Goal: Information Seeking & Learning: Learn about a topic

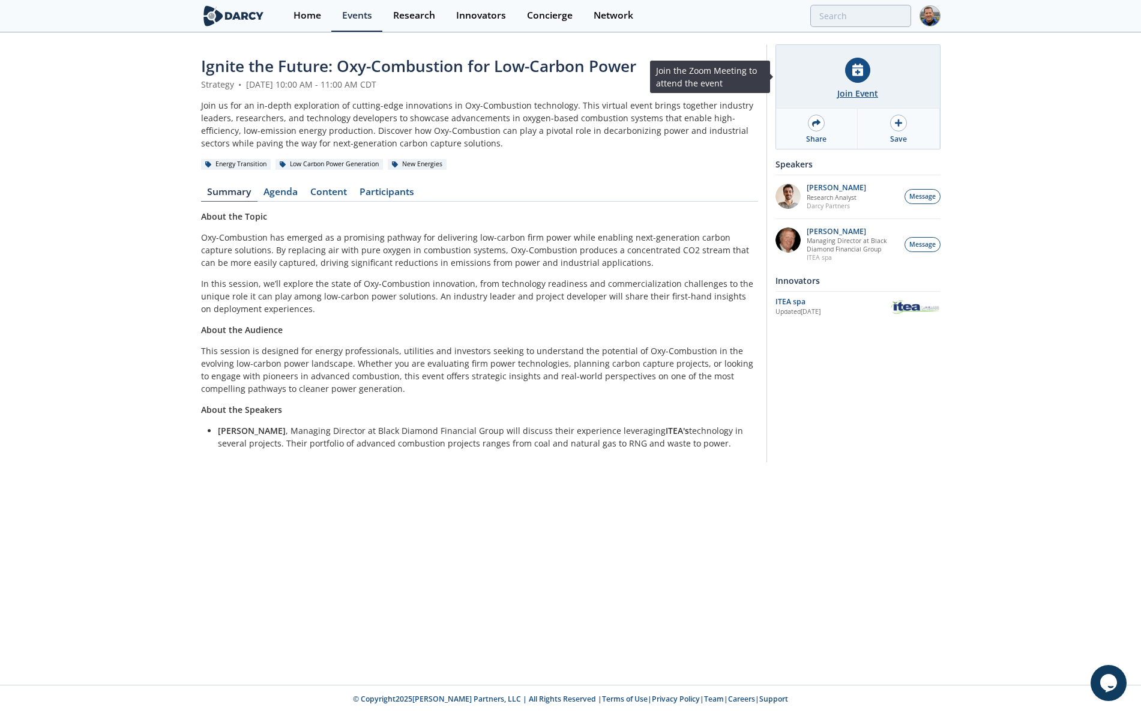
click at [860, 71] on icon at bounding box center [857, 70] width 11 height 13
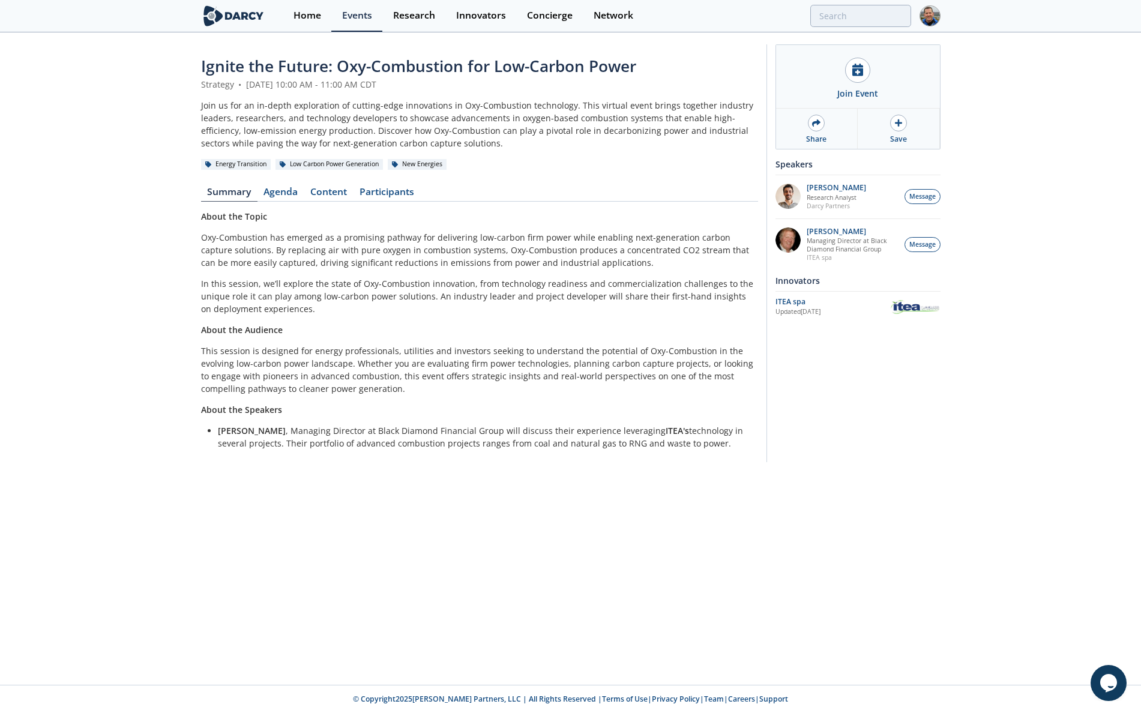
click at [1051, 364] on div "Ignite the Future: Oxy-Combustion for Low-Carbon Power Strategy • [DATE] 10:00 …" at bounding box center [570, 256] width 1141 height 445
click at [743, 496] on div "Ignite the Future: Oxy-Combustion for Low-Carbon Power Strategy • [DATE] 10:00 …" at bounding box center [570, 359] width 1141 height 651
click at [367, 15] on div "Events" at bounding box center [357, 16] width 30 height 10
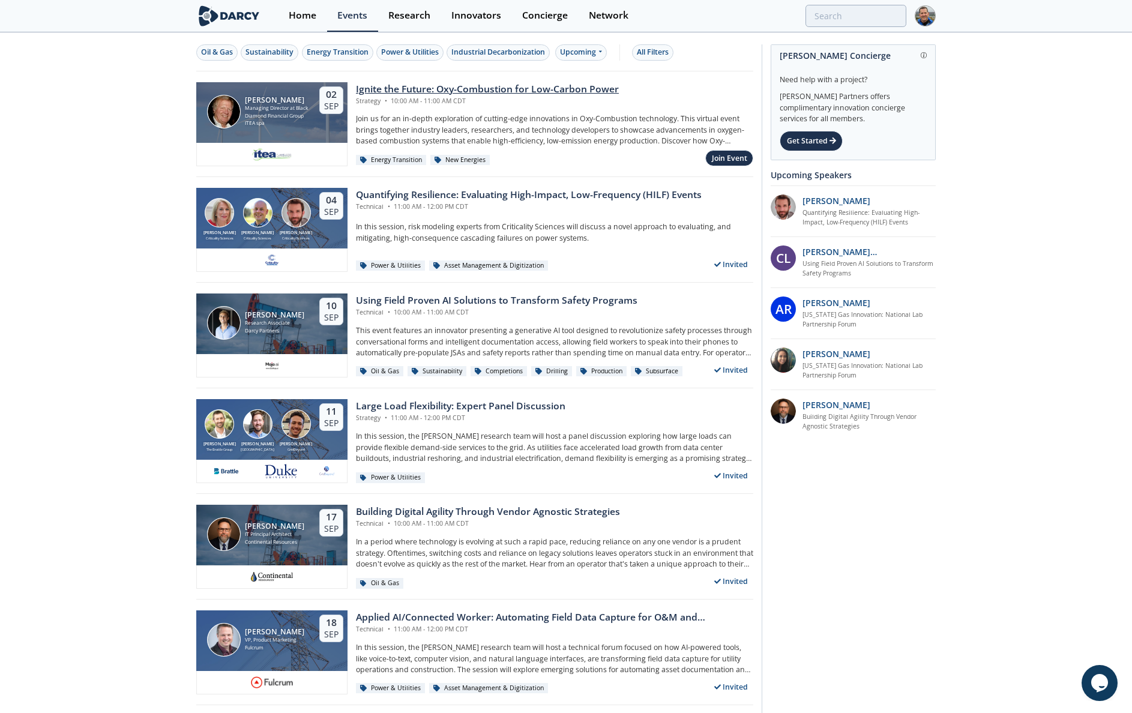
click at [268, 104] on div "Managing Director at Black Diamond Financial Group" at bounding box center [277, 111] width 64 height 15
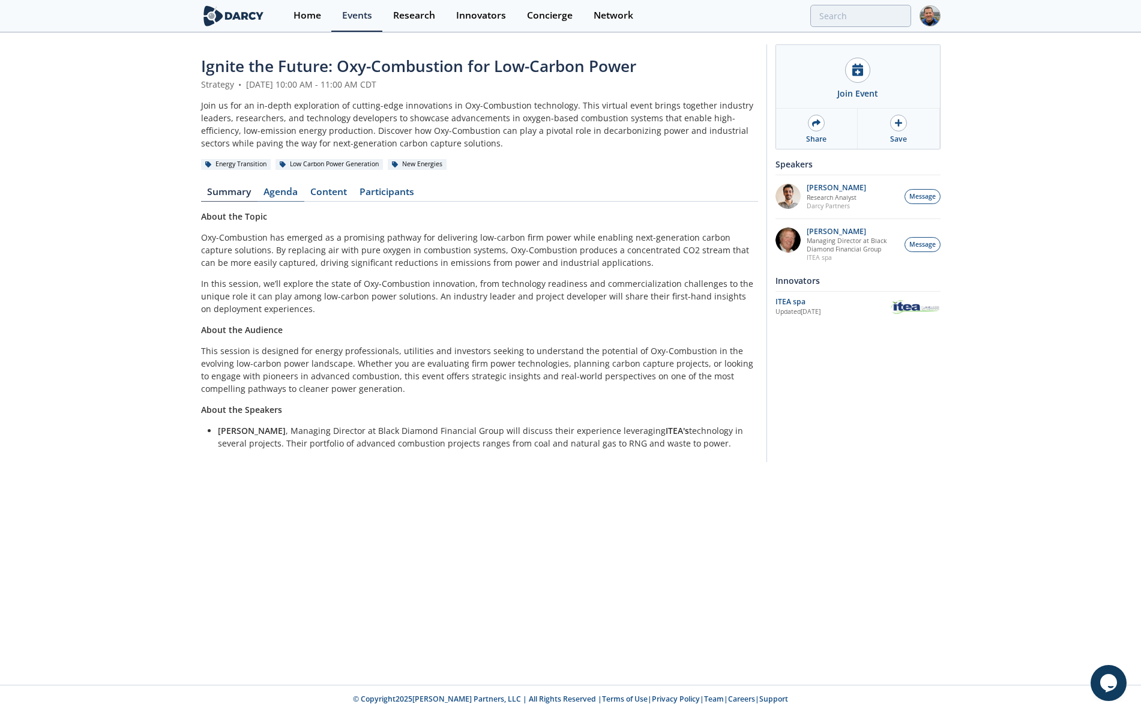
click at [286, 190] on link "Agenda" at bounding box center [280, 194] width 47 height 14
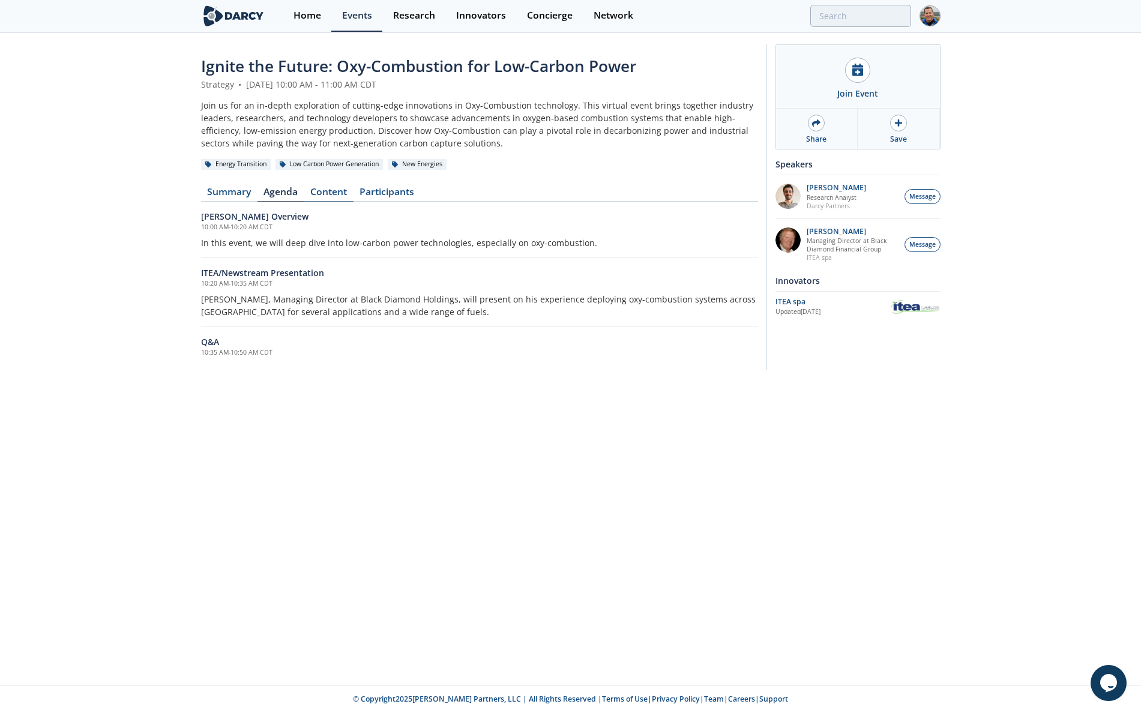
click at [332, 193] on link "Content" at bounding box center [328, 194] width 49 height 14
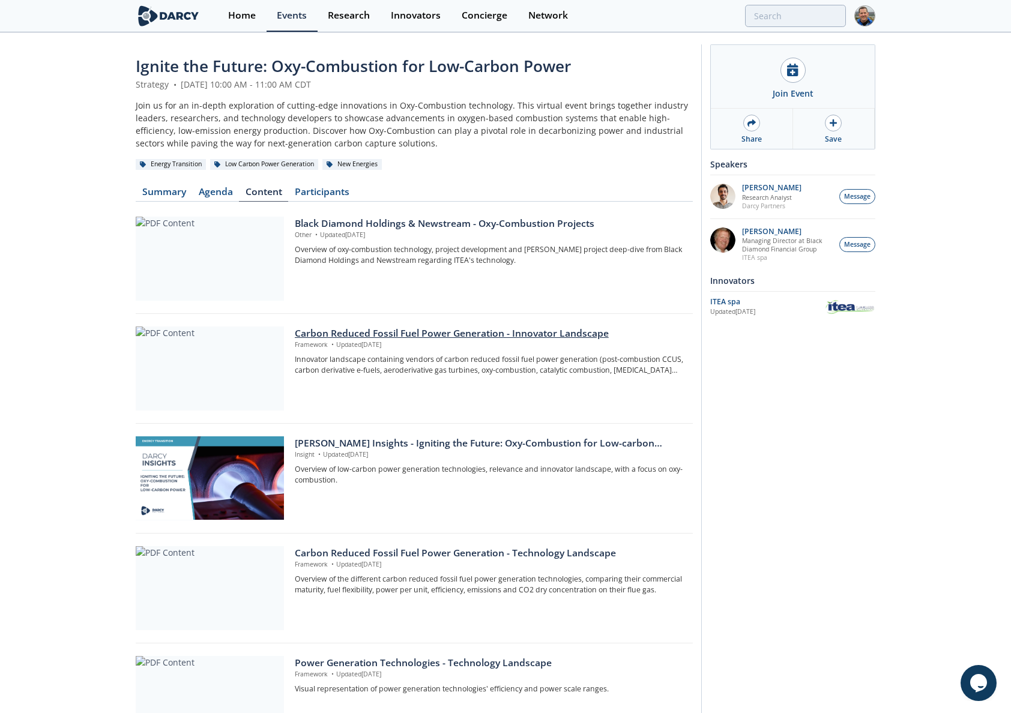
click at [406, 334] on div "Carbon Reduced Fossil Fuel Power Generation - Innovator Landscape" at bounding box center [489, 333] width 389 height 14
